Goal: Information Seeking & Learning: Learn about a topic

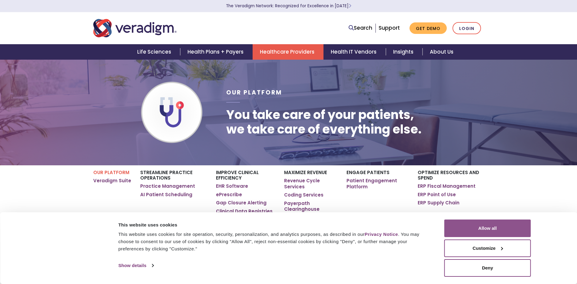
click at [502, 236] on button "Allow all" at bounding box center [488, 229] width 87 height 18
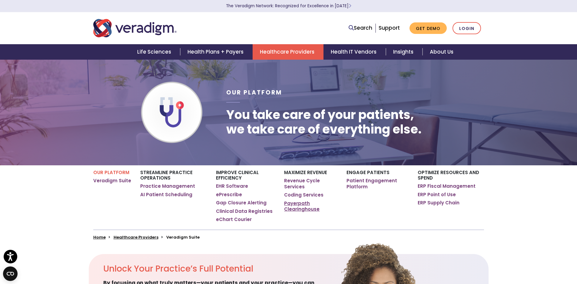
click at [290, 207] on link "Payerpath Clearinghouse" at bounding box center [310, 207] width 53 height 12
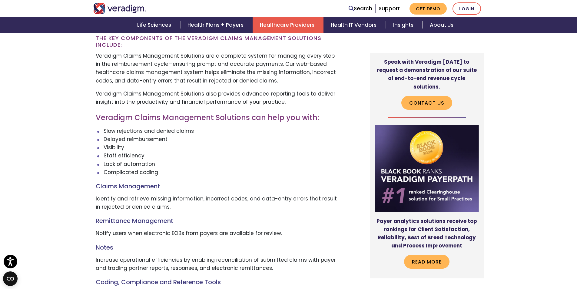
scroll to position [636, 0]
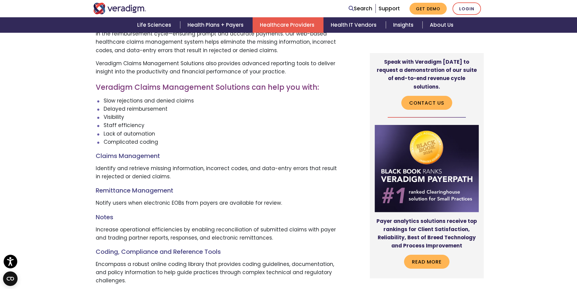
click at [181, 199] on p "Notify users when electronic EOBs from payers are available for review." at bounding box center [217, 203] width 242 height 8
click at [177, 199] on div "Veradigm Claims Management Solutions are a complete system for managing every s…" at bounding box center [217, 230] width 242 height 417
click at [177, 199] on p "Notify users when electronic EOBs from payers are available for review." at bounding box center [217, 203] width 242 height 8
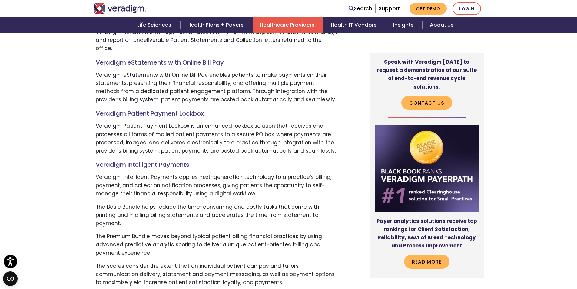
scroll to position [1576, 0]
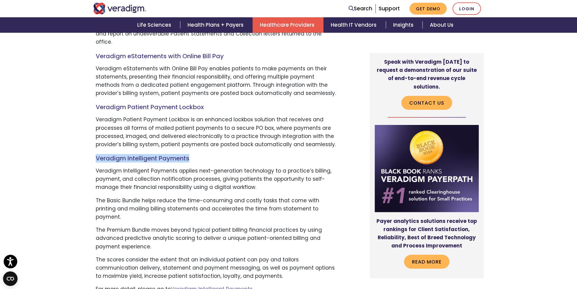
drag, startPoint x: 96, startPoint y: 133, endPoint x: 213, endPoint y: 132, distance: 117.0
click at [213, 155] on h4 "Veradigm Intelligent Payments" at bounding box center [217, 158] width 242 height 7
click at [230, 167] on p "Veradigm Intelligent Payments applies next-generation technology to a practice’…" at bounding box center [217, 179] width 242 height 25
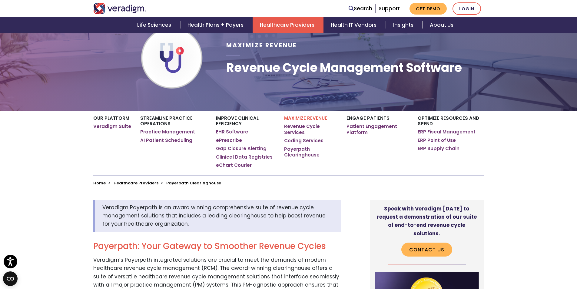
scroll to position [91, 0]
